Goal: Transaction & Acquisition: Register for event/course

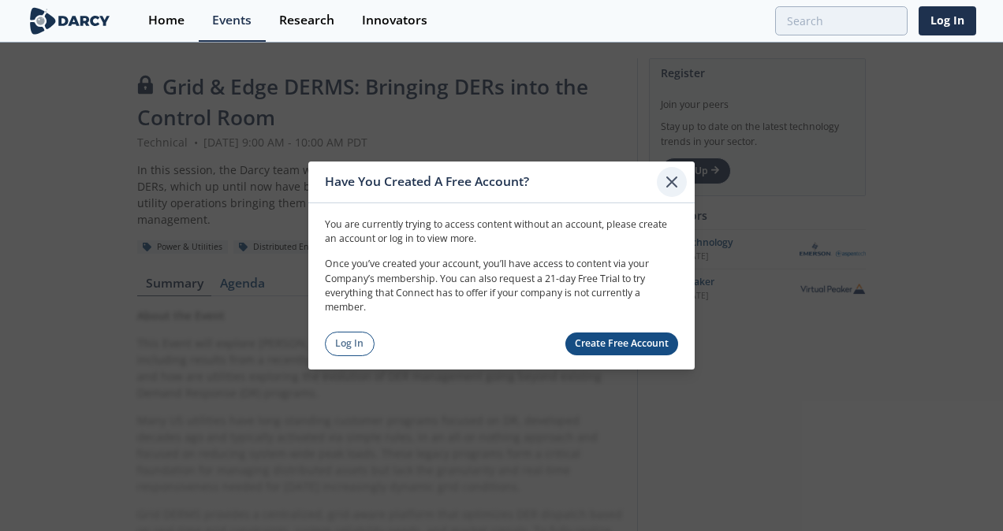
click at [670, 186] on icon at bounding box center [671, 182] width 19 height 19
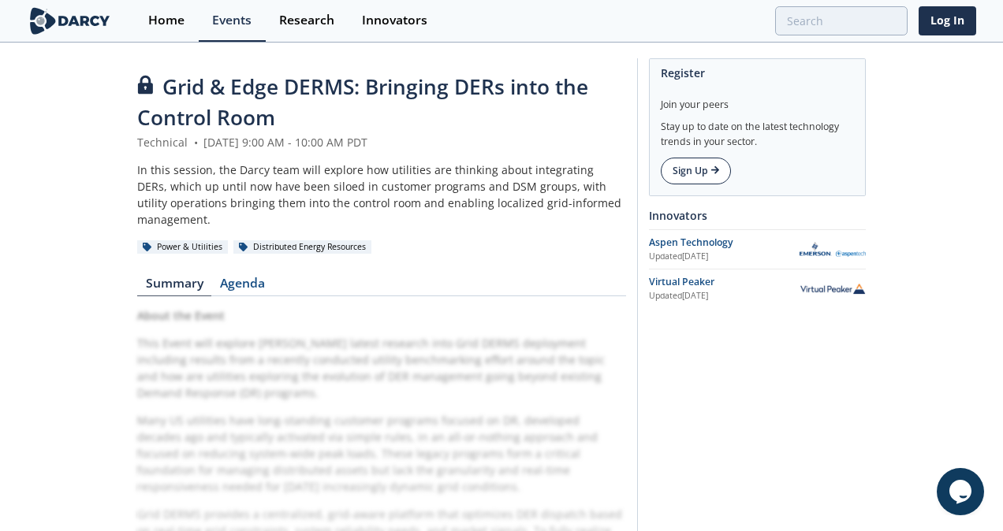
click at [700, 170] on link "Sign Up" at bounding box center [696, 171] width 70 height 27
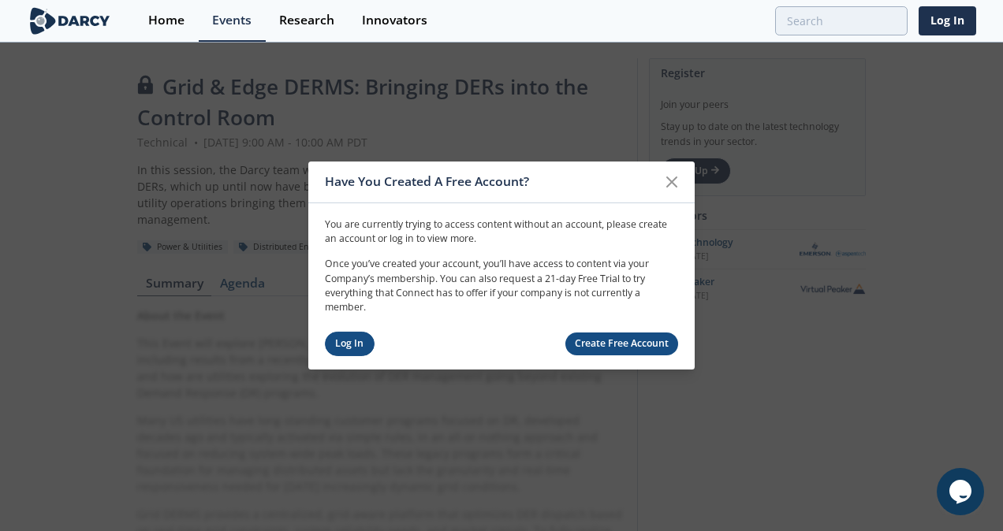
click at [353, 350] on link "Log In" at bounding box center [350, 344] width 50 height 24
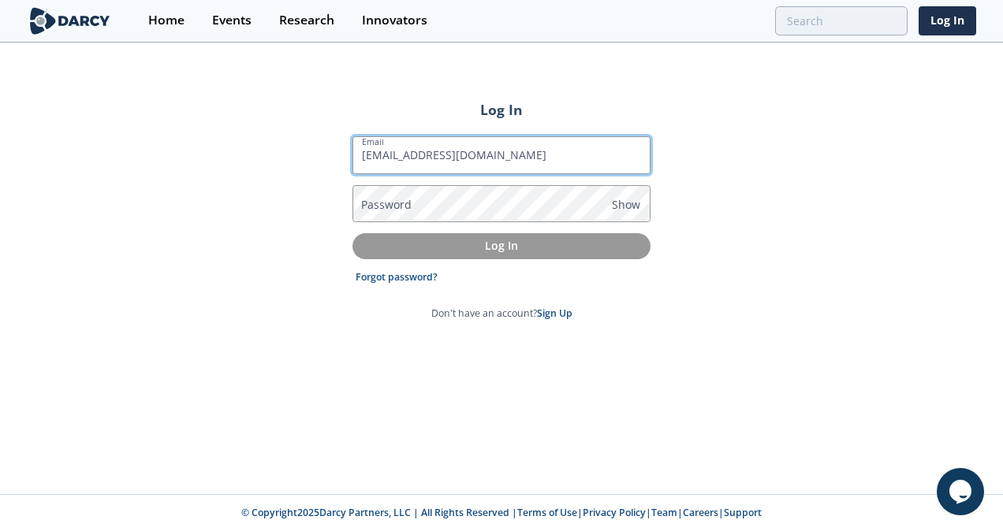
type input "p5s1@pge.com"
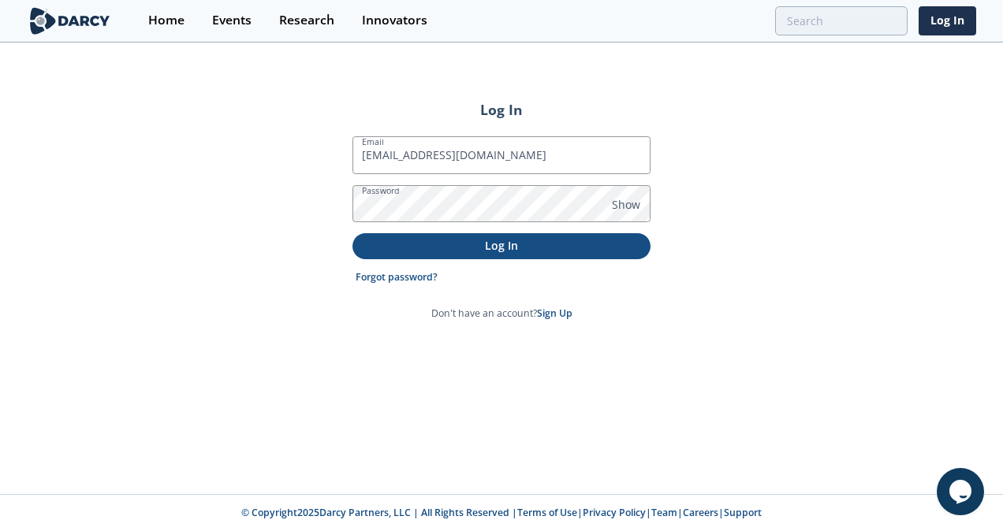
click at [598, 248] on p "Log In" at bounding box center [501, 245] width 276 height 17
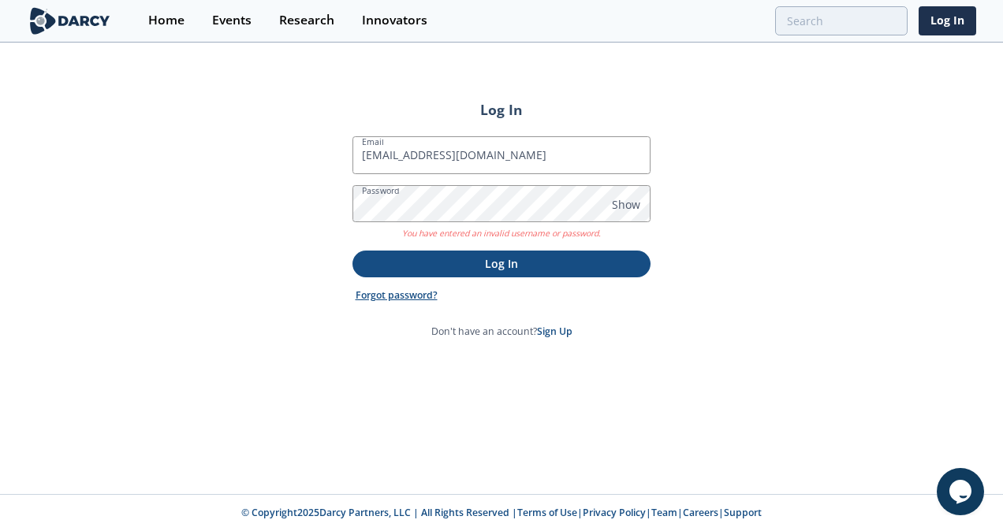
click at [415, 291] on link "Forgot password?" at bounding box center [397, 296] width 82 height 14
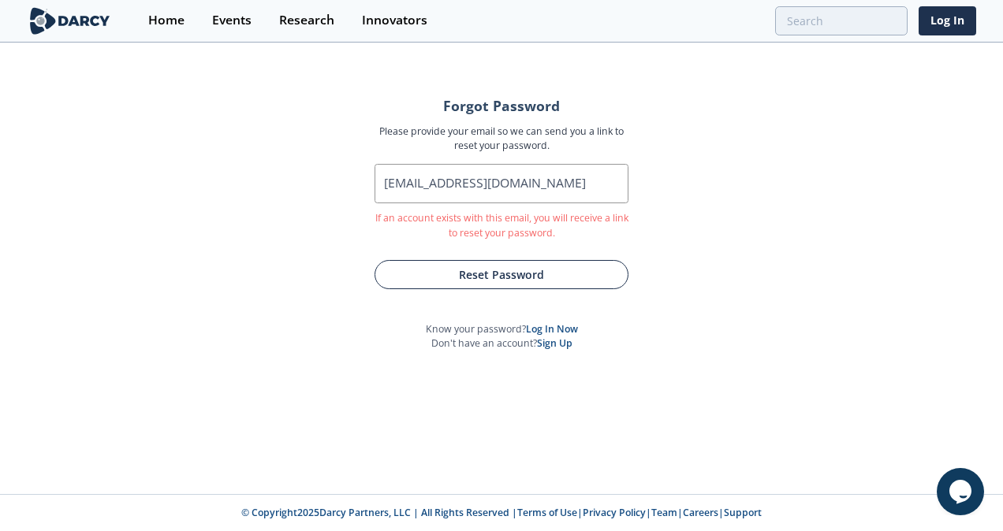
click at [538, 274] on button "Reset Password" at bounding box center [501, 274] width 254 height 29
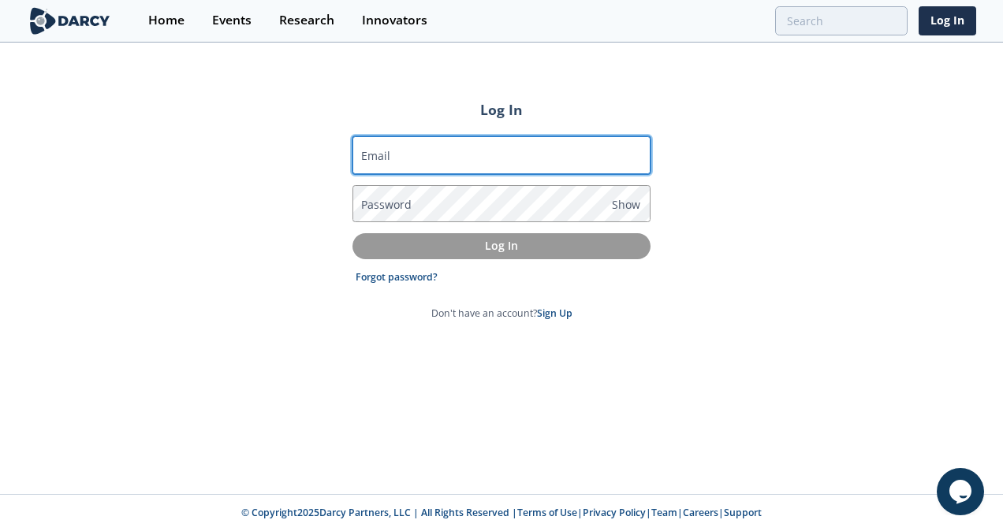
click at [509, 150] on input "Email" at bounding box center [501, 155] width 298 height 38
type input "p5s1@pge.com"
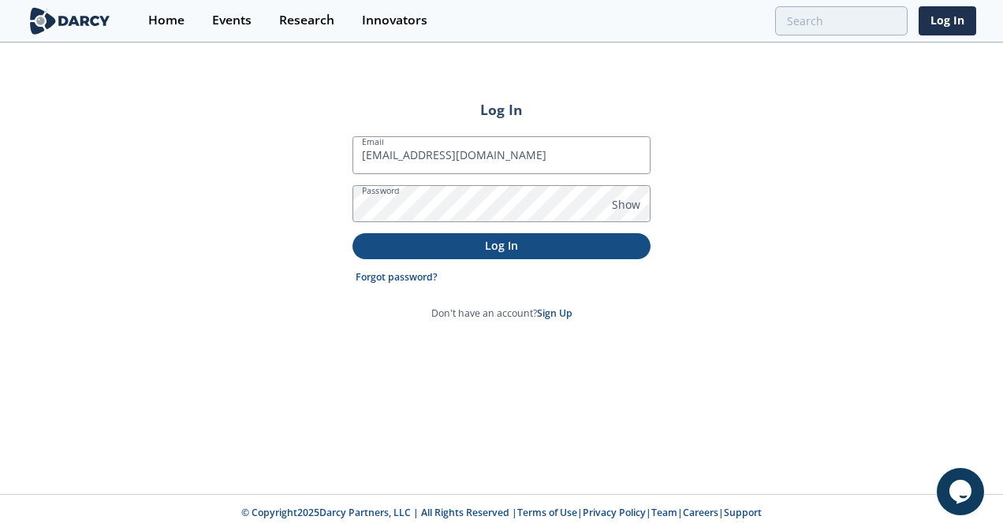
click at [532, 248] on p "Log In" at bounding box center [501, 245] width 276 height 17
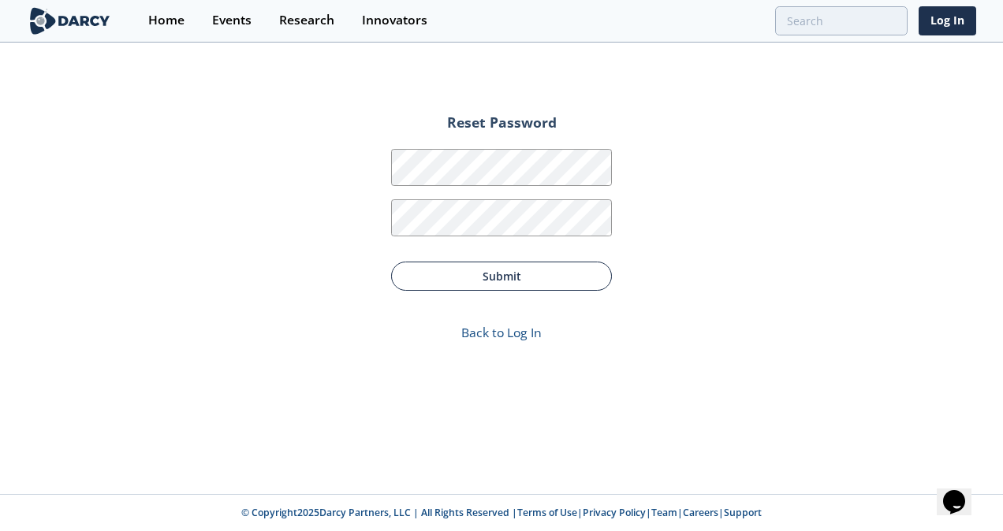
click at [517, 284] on button "Submit" at bounding box center [501, 276] width 221 height 29
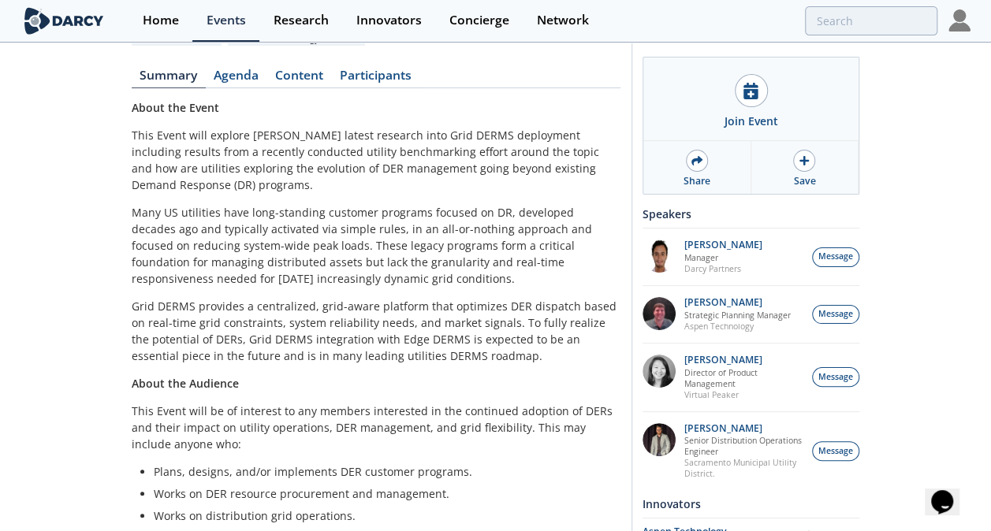
scroll to position [203, 0]
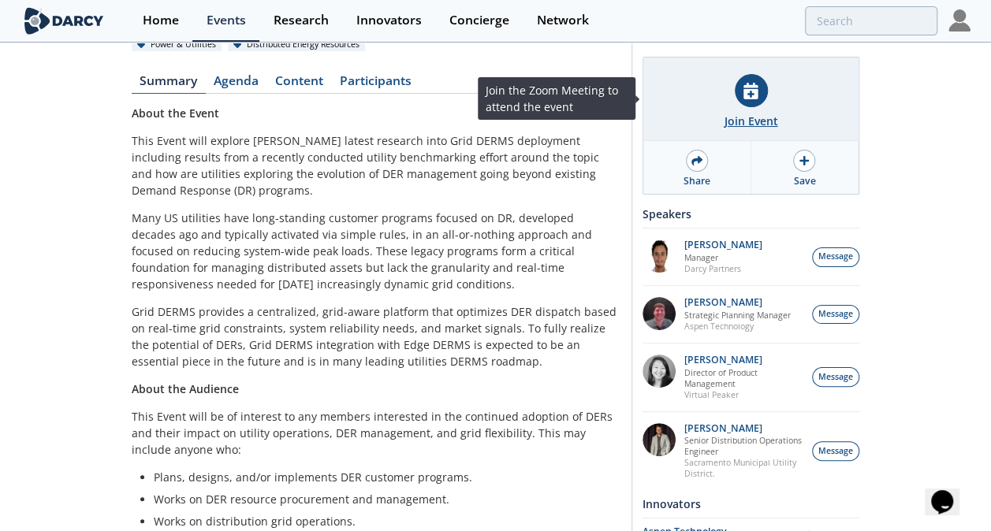
click at [743, 116] on div "Join Event" at bounding box center [751, 121] width 54 height 17
